Goal: Entertainment & Leisure: Browse casually

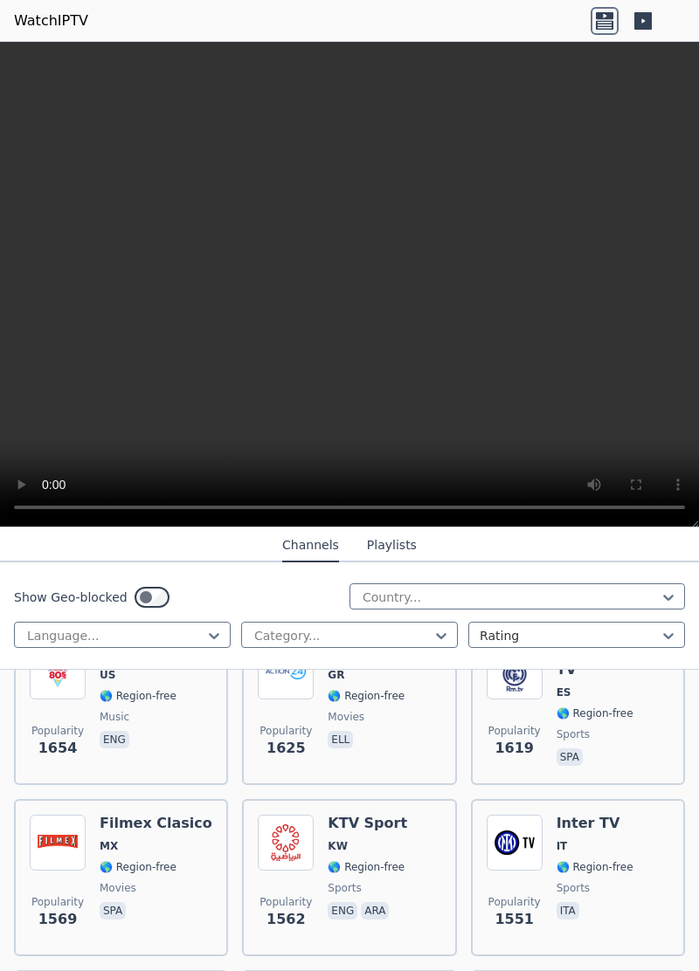
scroll to position [2137, 0]
click at [440, 636] on icon at bounding box center [441, 636] width 10 height 6
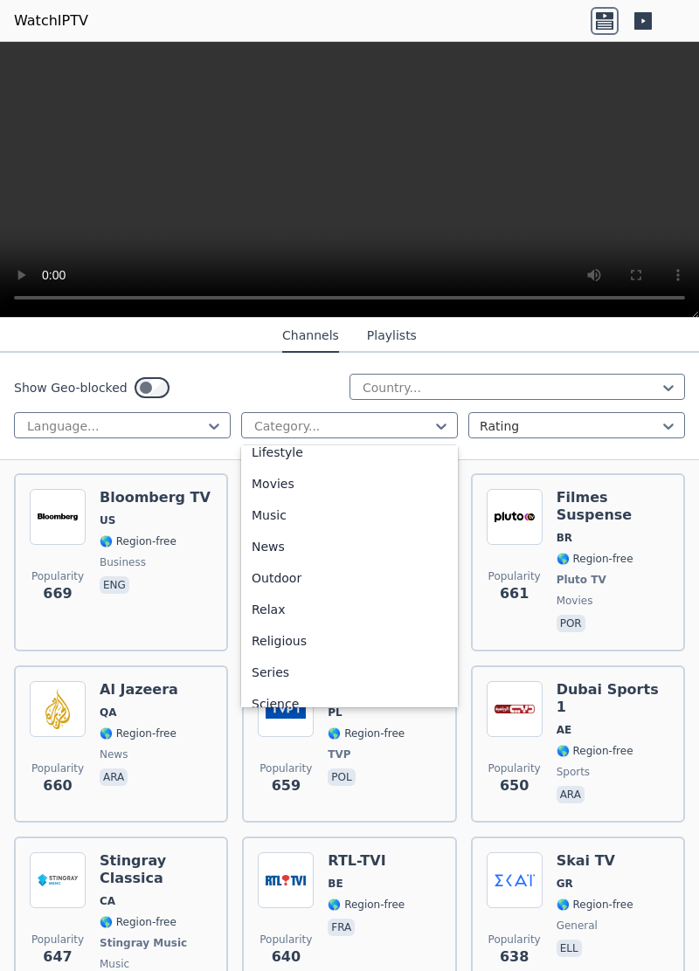
scroll to position [594, 0]
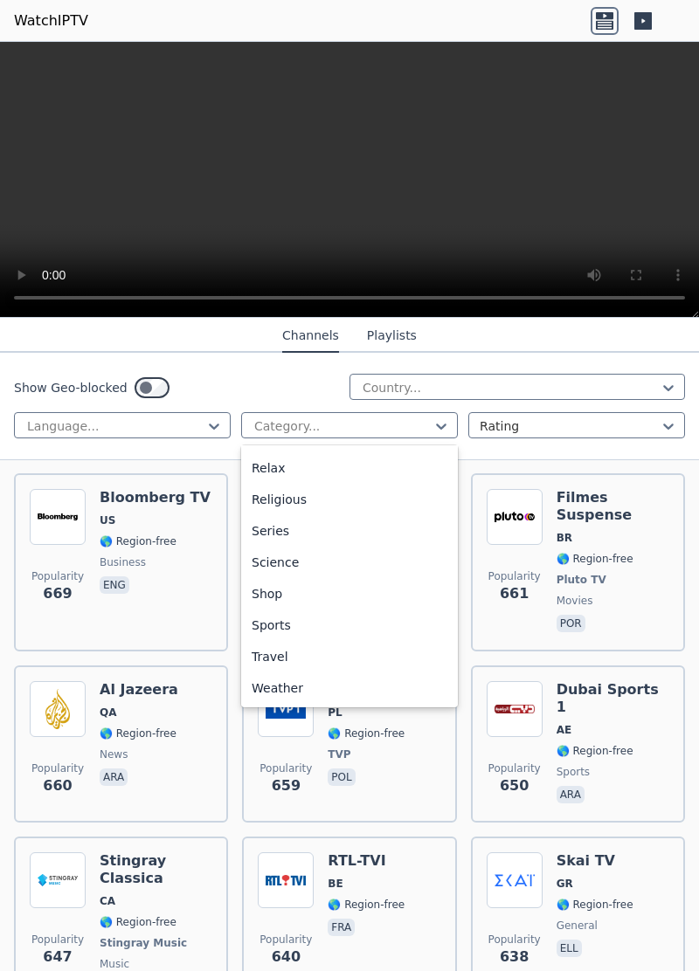
click at [286, 625] on div "Sports" at bounding box center [349, 624] width 217 height 31
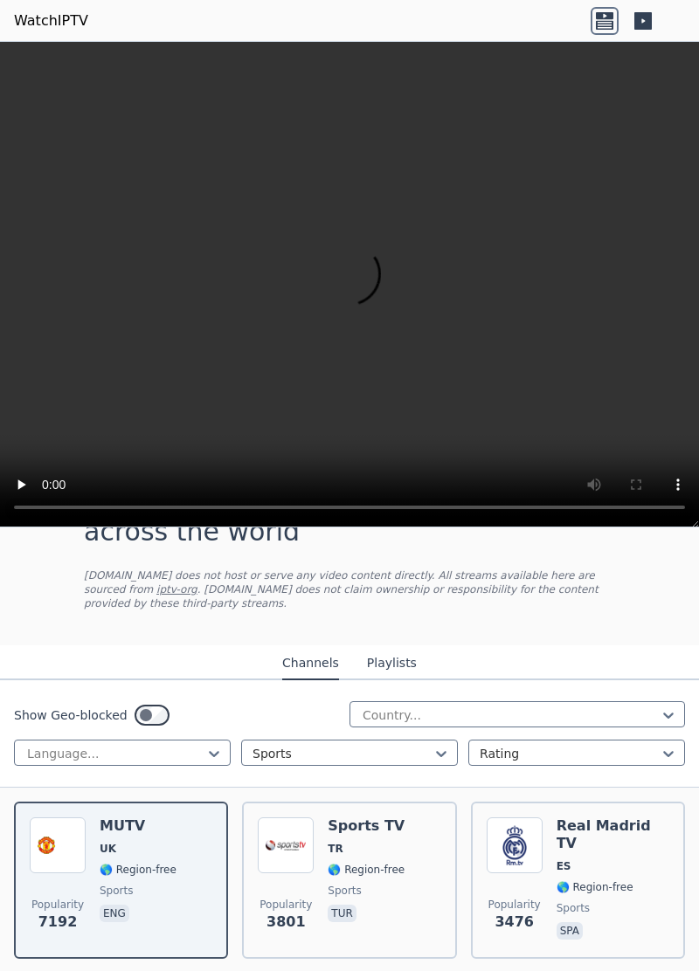
scroll to position [70, 0]
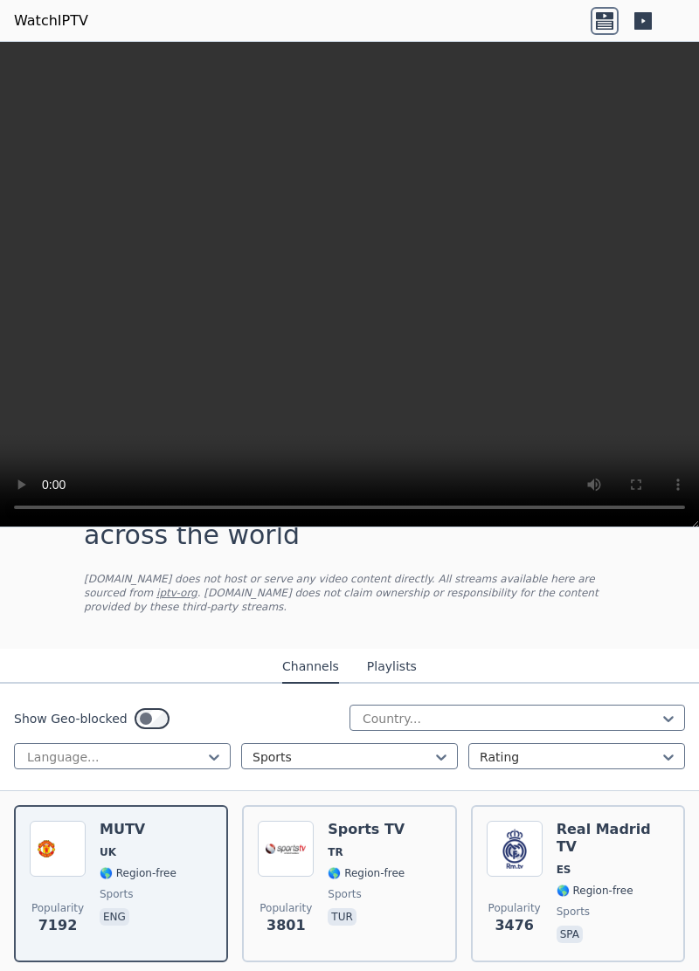
click at [604, 905] on span "sports" at bounding box center [612, 912] width 113 height 14
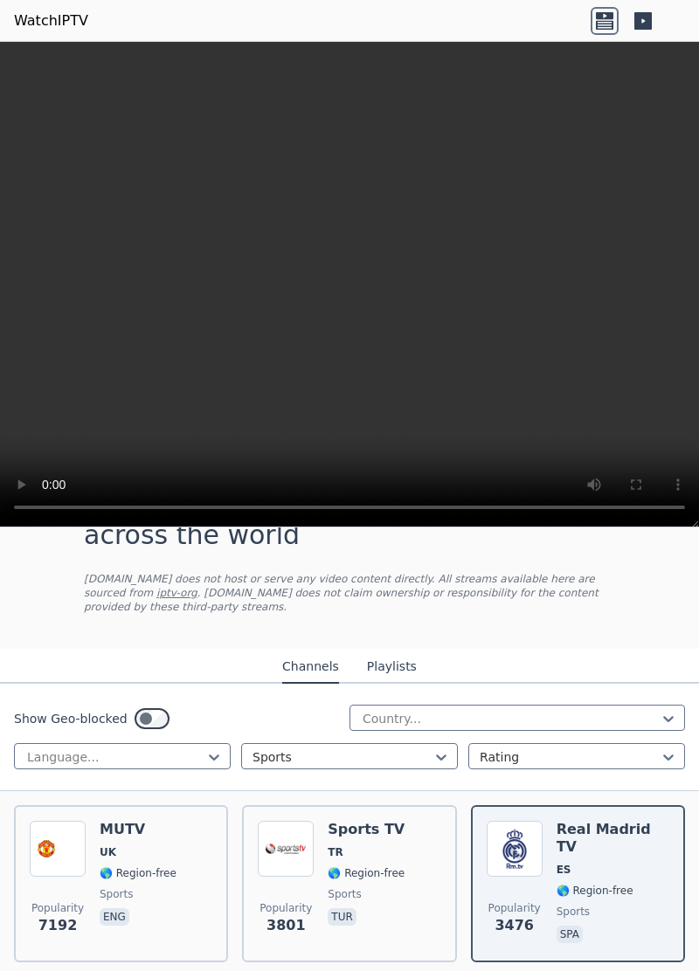
click at [676, 710] on icon at bounding box center [667, 718] width 17 height 17
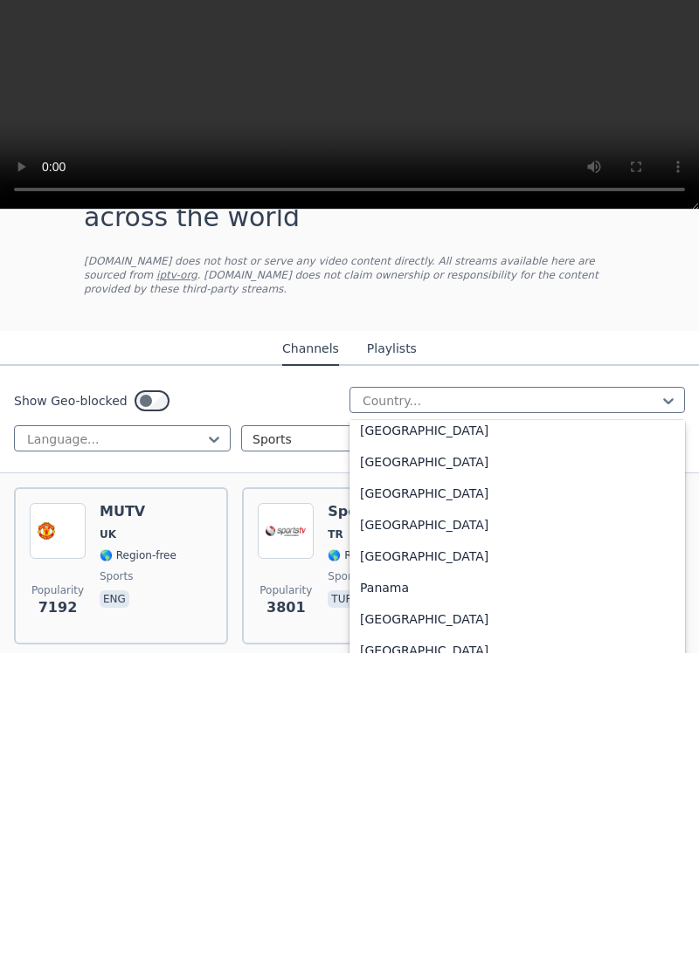
scroll to position [4350, 0]
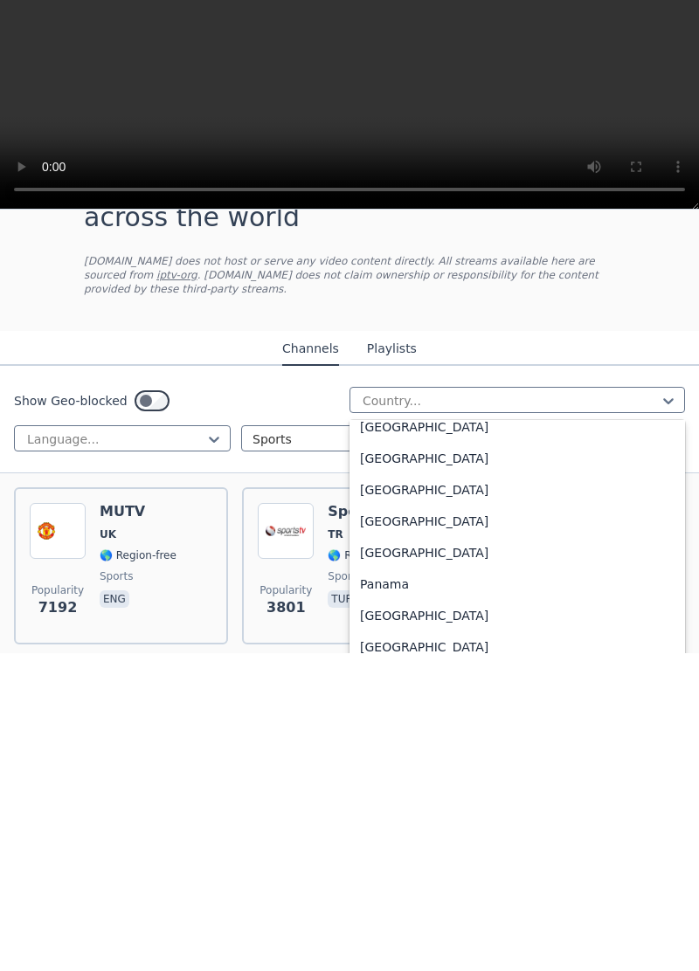
click at [396, 826] on div "Pakistan" at bounding box center [516, 838] width 335 height 31
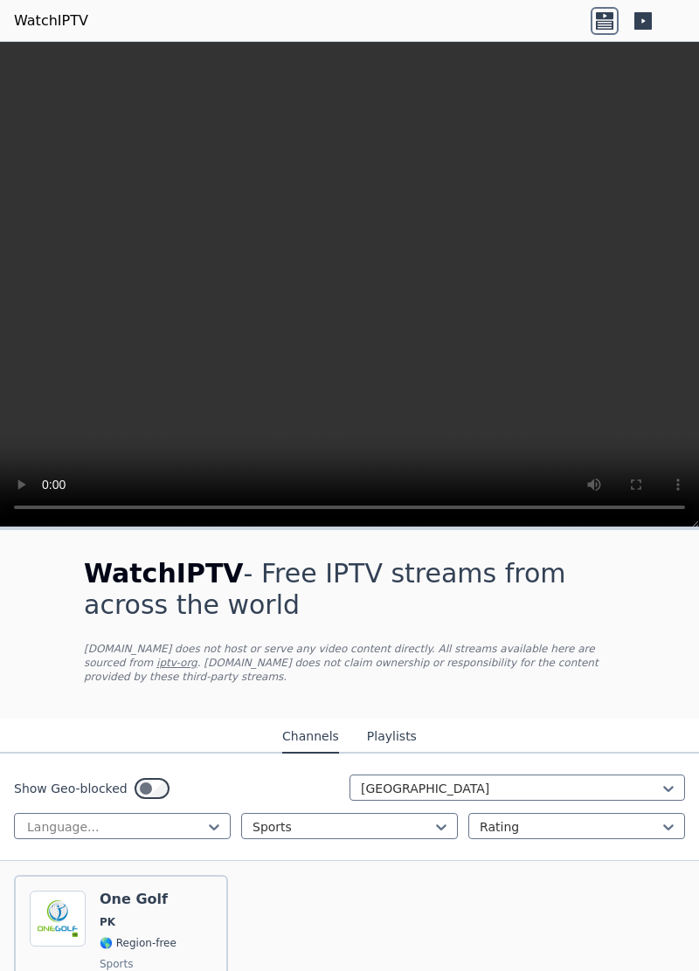
click at [618, 774] on div "Pakistan" at bounding box center [516, 787] width 335 height 26
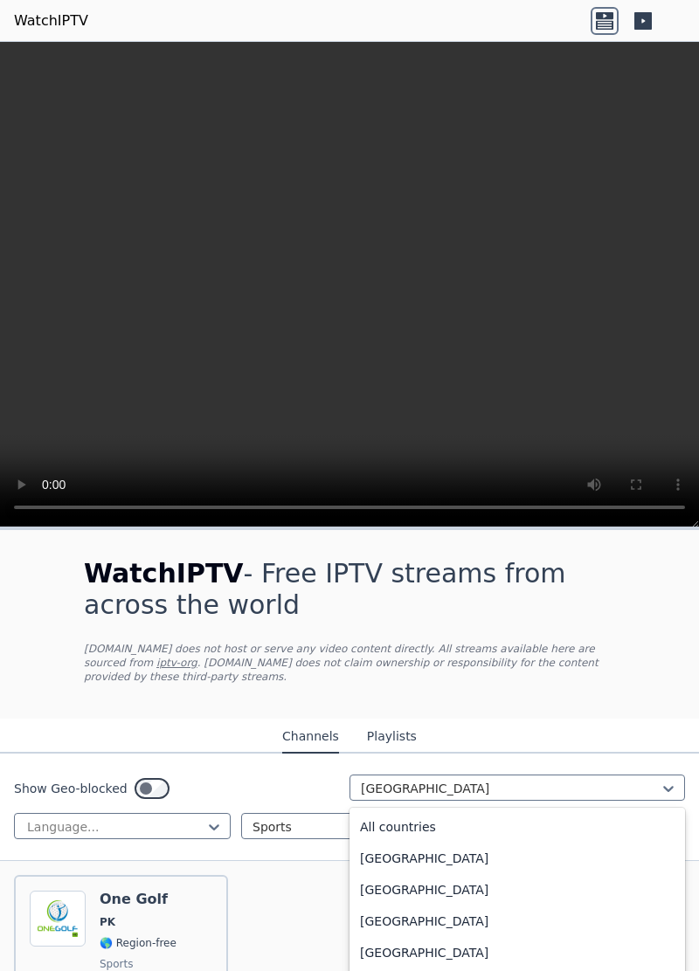
scroll to position [120, 0]
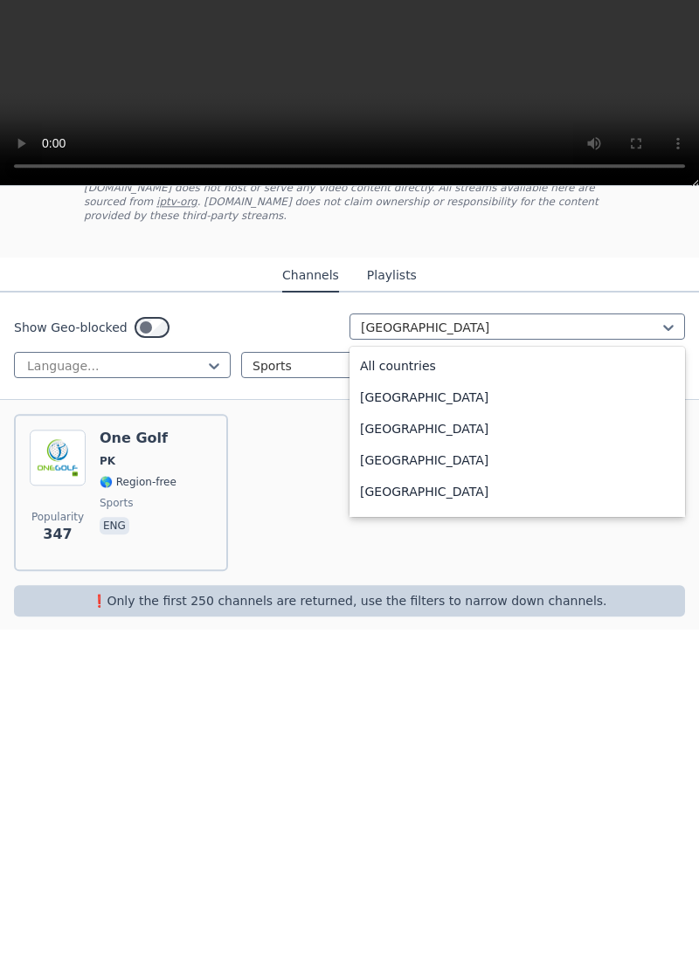
click at [416, 692] on div "All countries" at bounding box center [516, 707] width 335 height 31
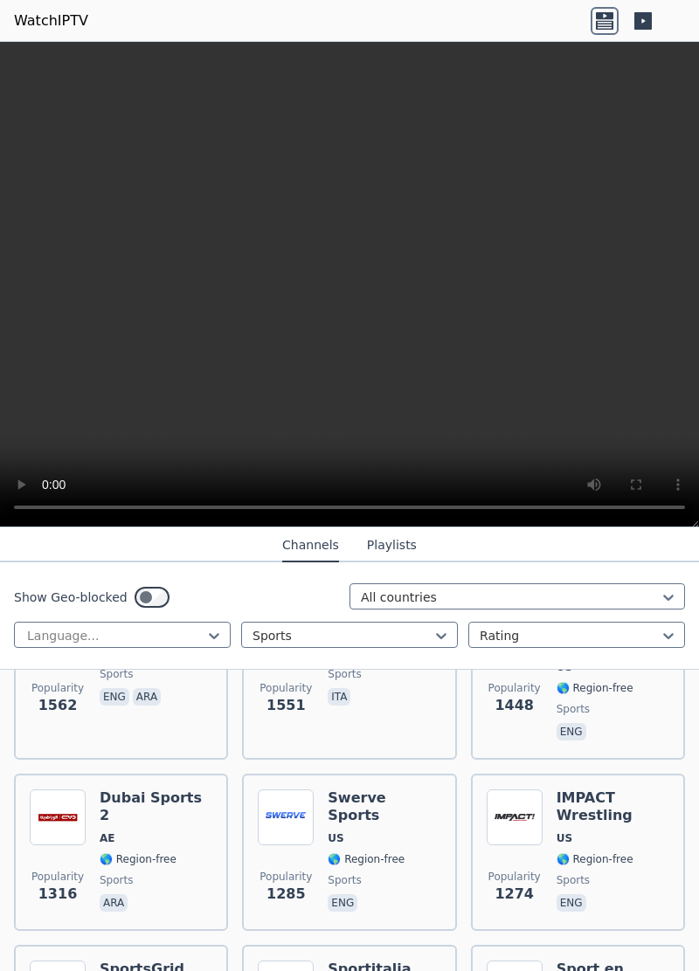
scroll to position [809, 0]
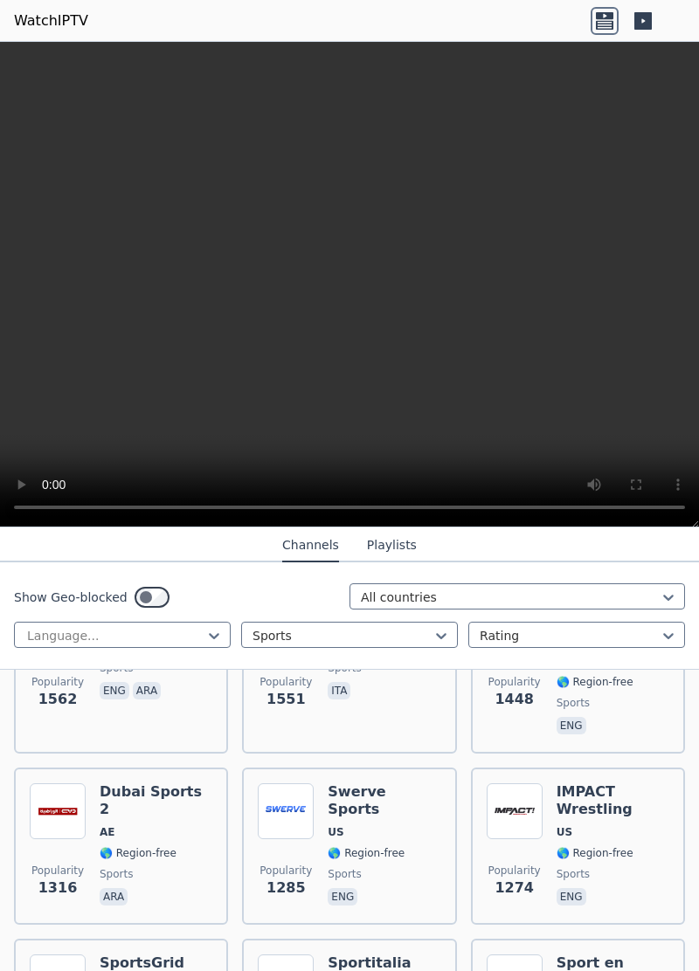
click at [445, 634] on icon at bounding box center [441, 636] width 10 height 6
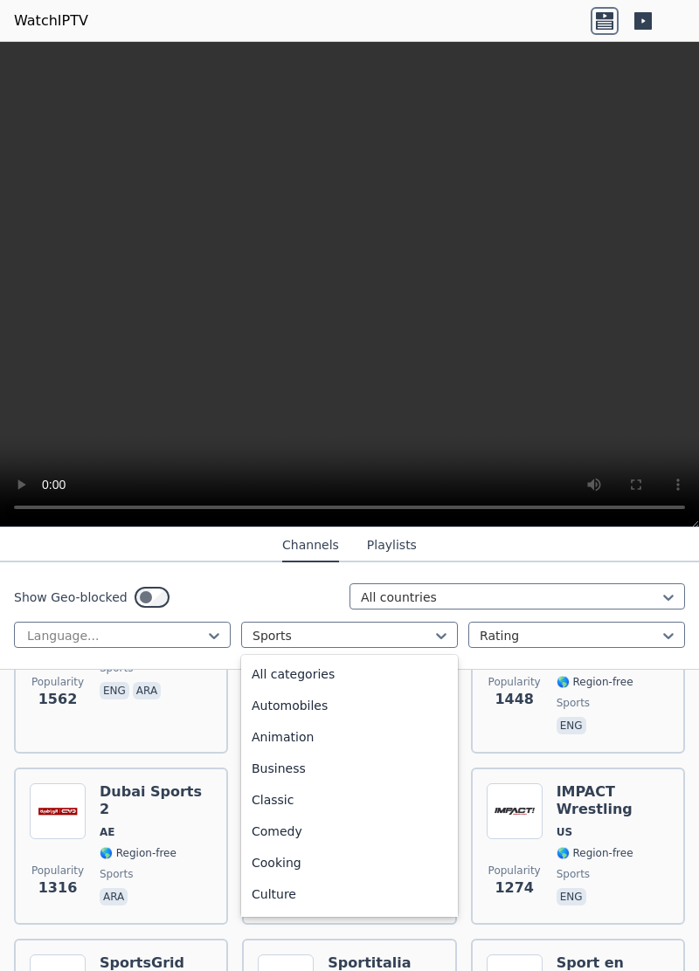
scroll to position [538, 0]
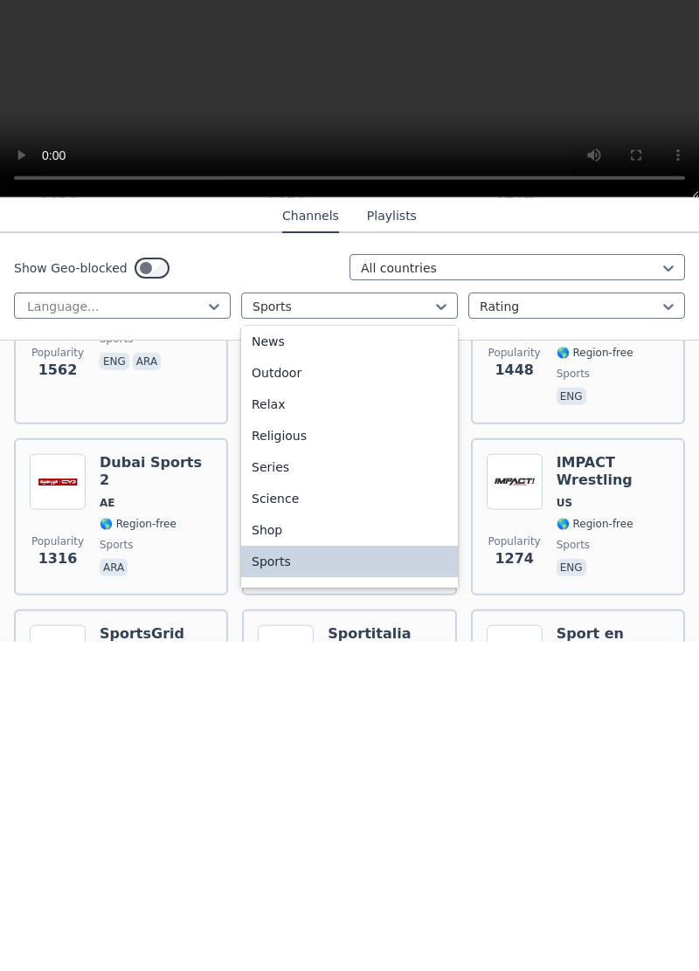
click at [286, 802] on div "Series" at bounding box center [349, 796] width 217 height 31
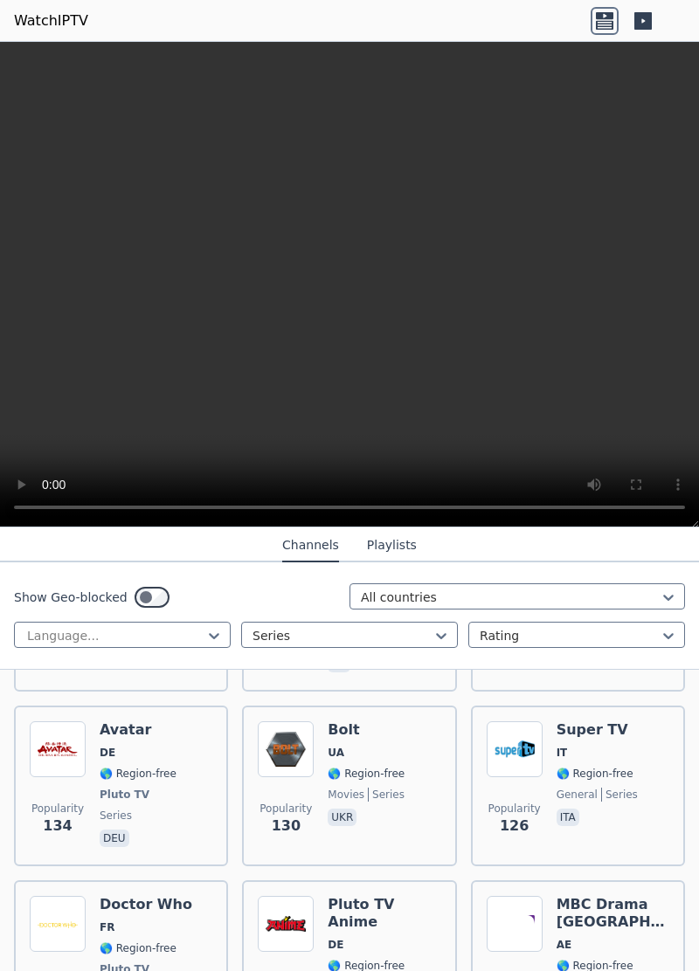
scroll to position [1676, 0]
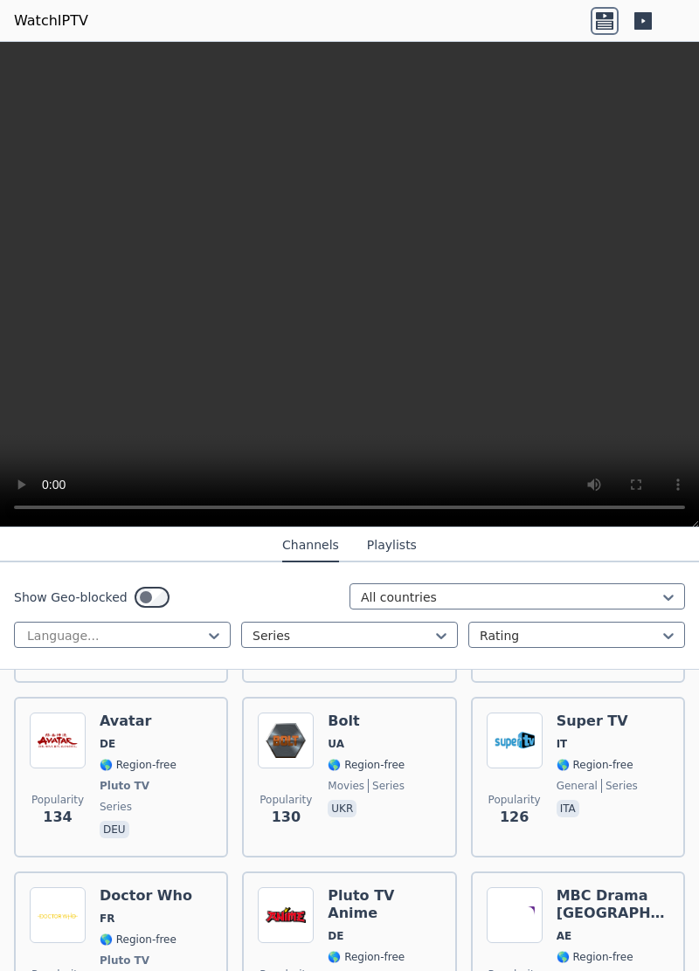
click at [662, 595] on icon at bounding box center [667, 596] width 17 height 17
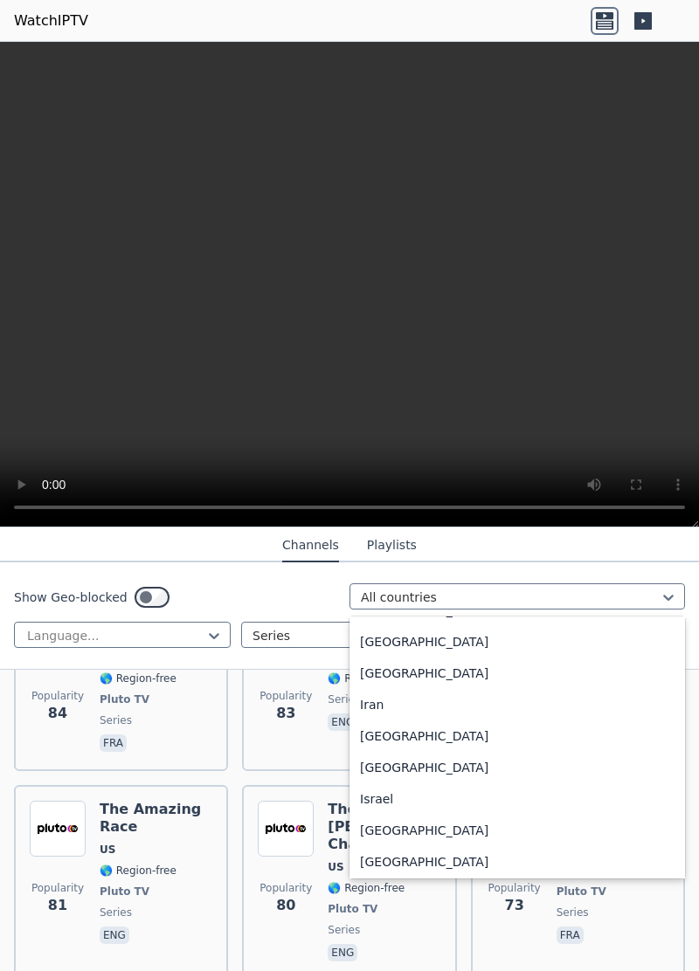
scroll to position [2695, 0]
click at [380, 644] on div "India" at bounding box center [516, 643] width 335 height 31
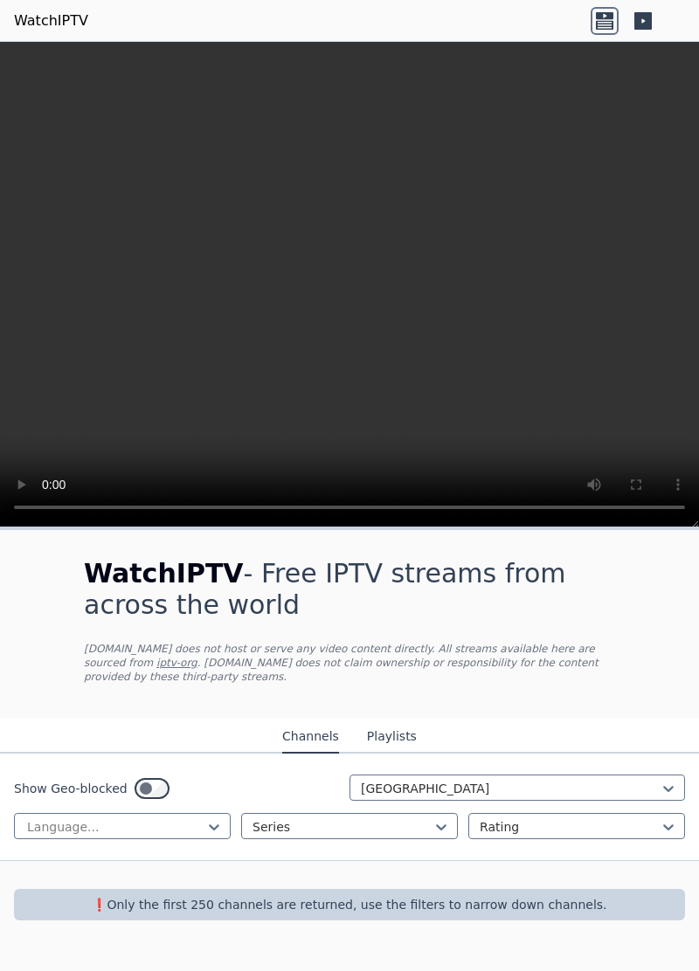
click at [644, 24] on icon at bounding box center [642, 20] width 17 height 17
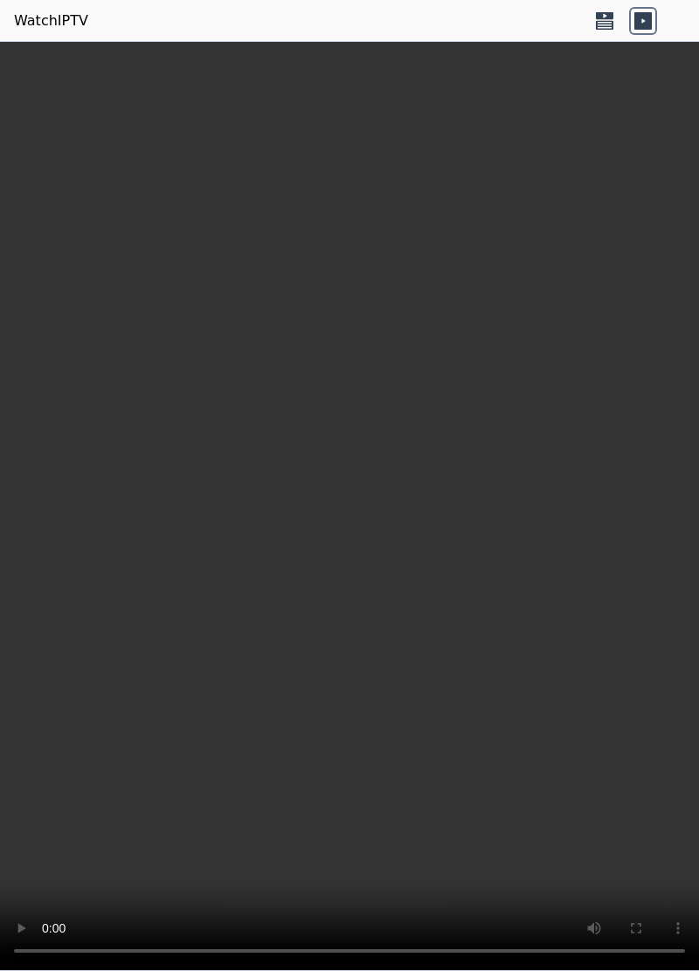
click at [598, 10] on icon at bounding box center [604, 21] width 28 height 28
